Goal: Navigation & Orientation: Go to known website

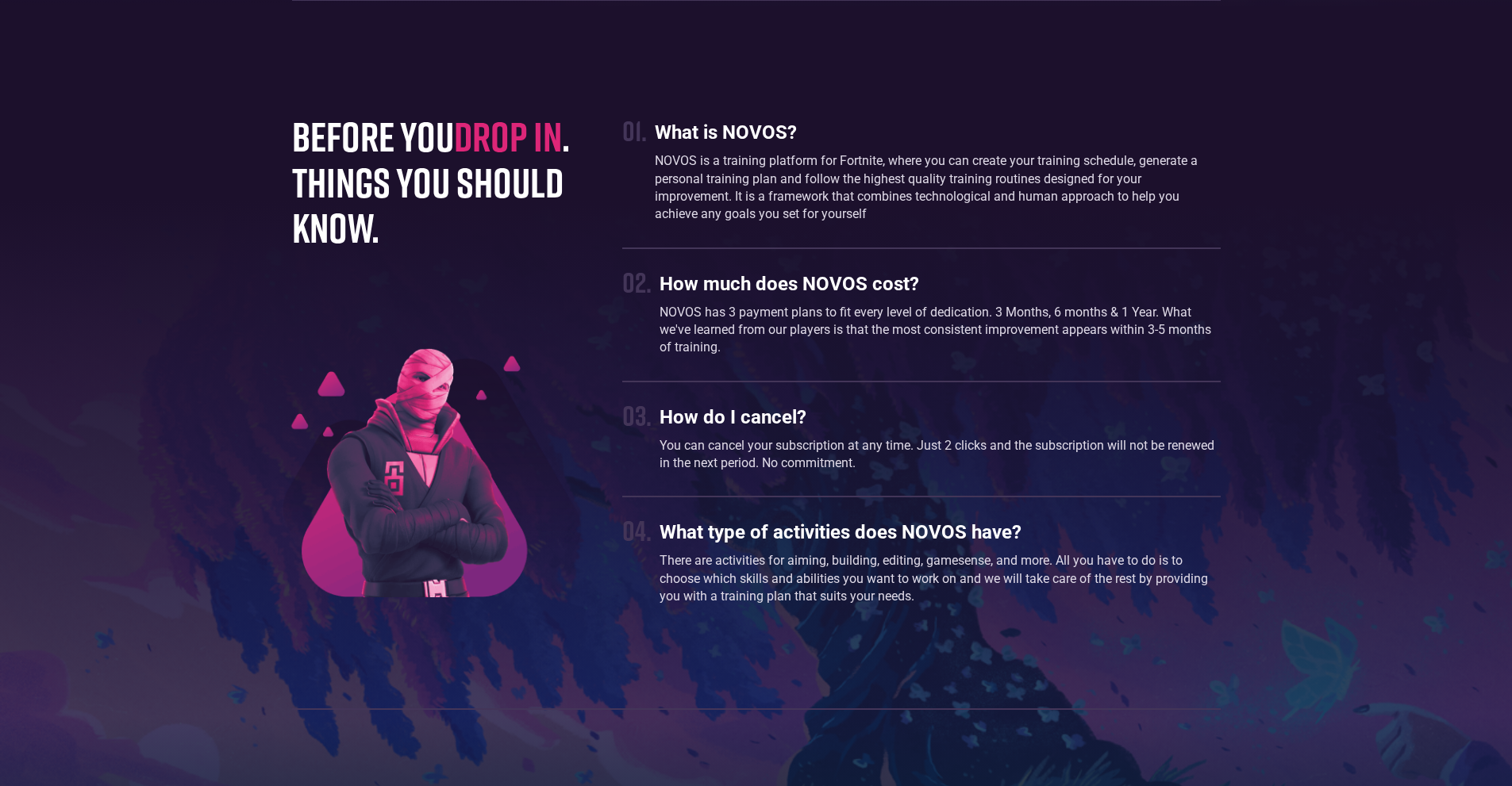
scroll to position [4182, 0]
